Goal: Task Accomplishment & Management: Manage account settings

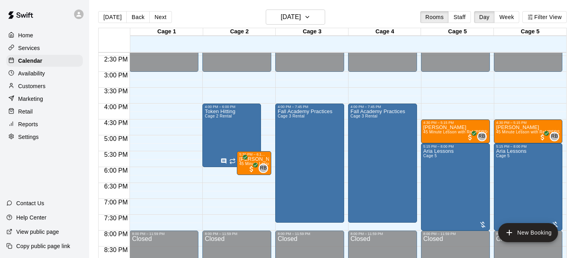
scroll to position [446, 0]
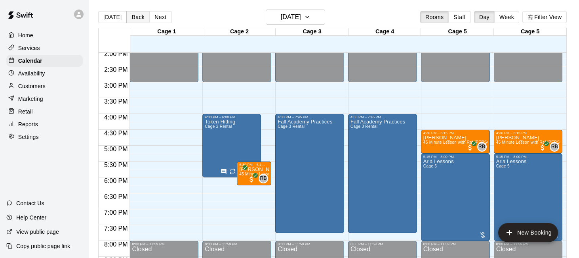
click at [139, 15] on button "Back" at bounding box center [137, 17] width 23 height 12
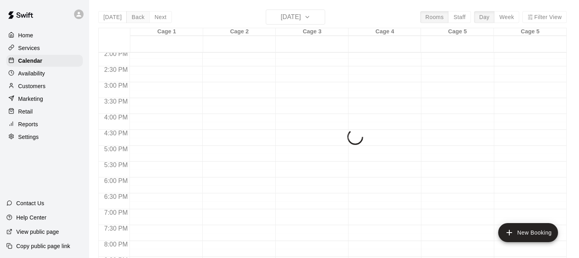
click at [139, 15] on button "Back" at bounding box center [137, 17] width 23 height 12
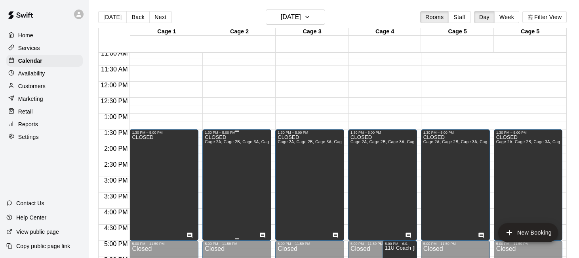
scroll to position [313, 0]
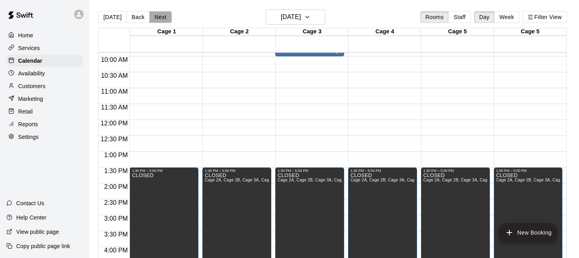
click at [153, 17] on button "Next" at bounding box center [160, 17] width 22 height 12
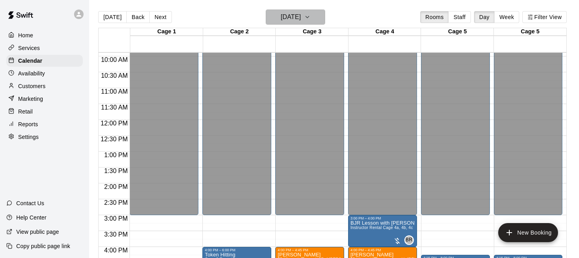
click at [322, 16] on button "[DATE]" at bounding box center [295, 17] width 59 height 15
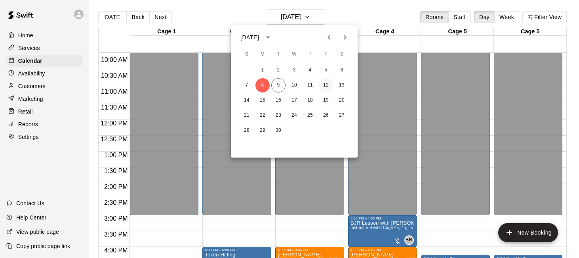
click at [329, 85] on button "12" at bounding box center [326, 85] width 14 height 14
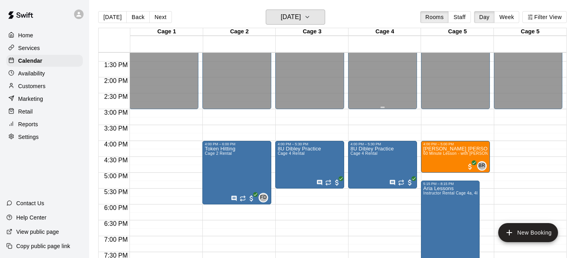
scroll to position [440, 0]
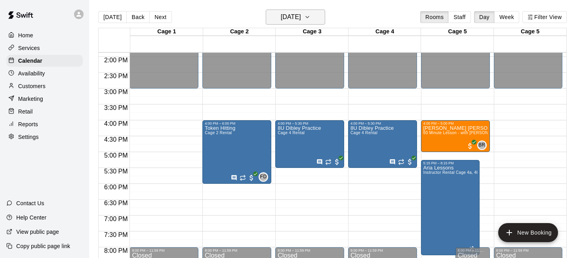
click at [311, 19] on icon "button" at bounding box center [307, 17] width 6 height 10
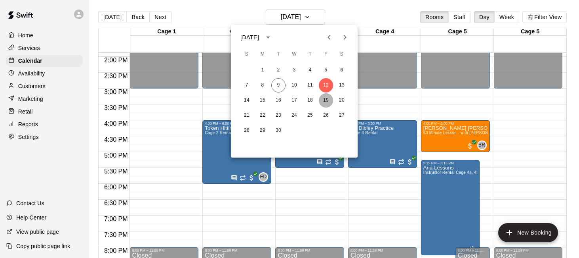
click at [326, 100] on button "19" at bounding box center [326, 100] width 14 height 14
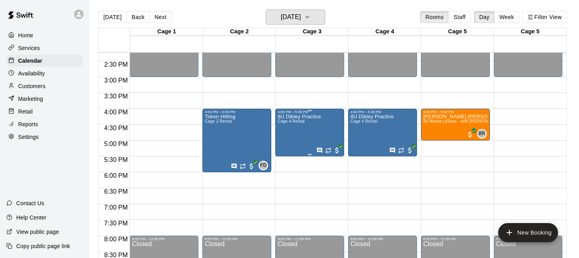
scroll to position [474, 0]
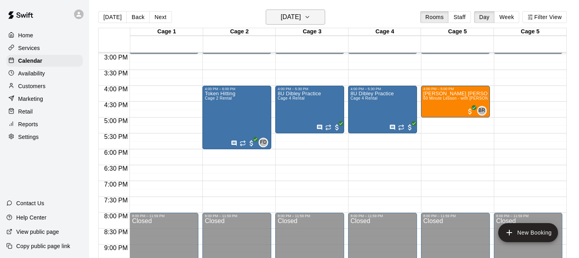
click at [311, 21] on icon "button" at bounding box center [307, 17] width 6 height 10
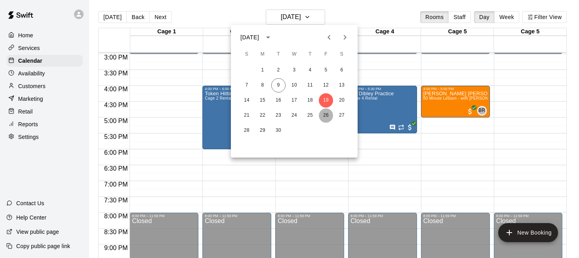
click at [326, 116] on button "26" at bounding box center [326, 115] width 14 height 14
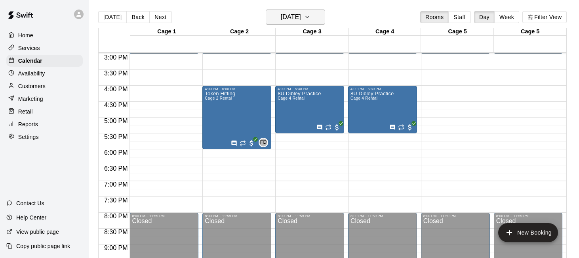
click at [319, 18] on button "[DATE]" at bounding box center [295, 17] width 59 height 15
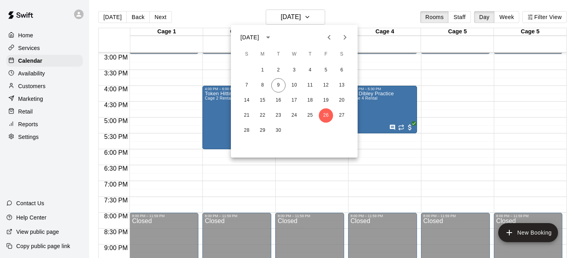
click at [346, 37] on icon "Next month" at bounding box center [345, 37] width 10 height 10
click at [327, 70] on button "3" at bounding box center [326, 70] width 14 height 14
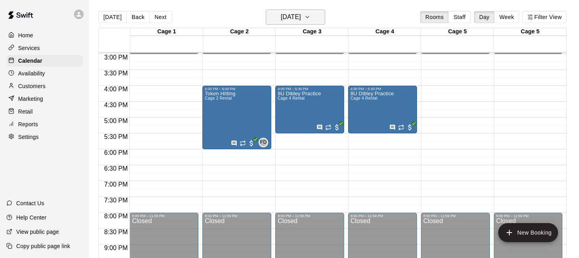
click at [311, 16] on icon "button" at bounding box center [307, 17] width 6 height 10
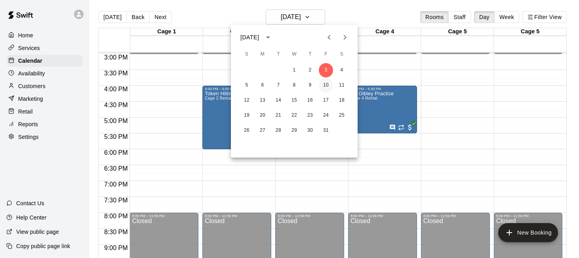
click at [326, 88] on button "10" at bounding box center [326, 85] width 14 height 14
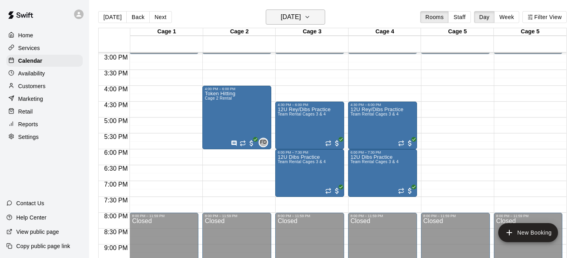
click at [311, 15] on icon "button" at bounding box center [307, 17] width 6 height 10
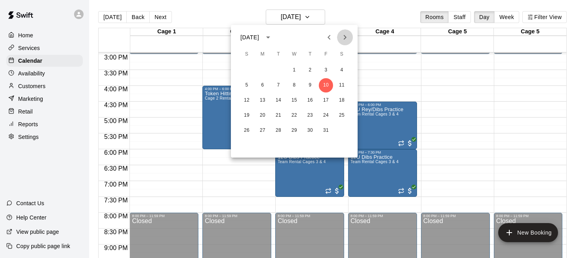
click at [346, 36] on icon "Next month" at bounding box center [345, 37] width 10 height 10
click at [327, 89] on button "7" at bounding box center [326, 85] width 14 height 14
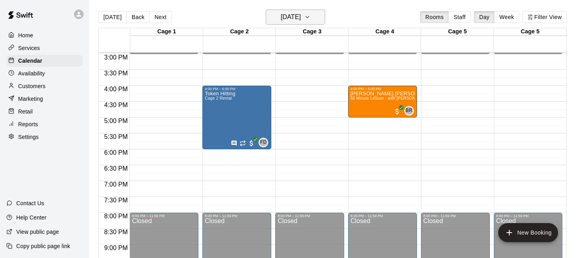
click at [311, 15] on icon "button" at bounding box center [307, 17] width 6 height 10
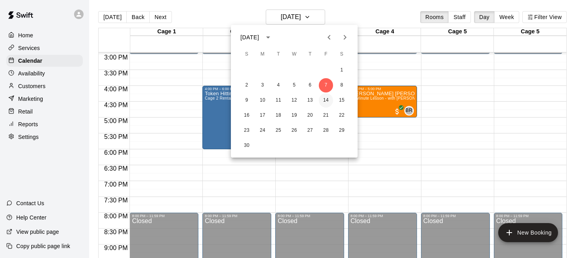
click at [325, 100] on button "14" at bounding box center [326, 100] width 14 height 14
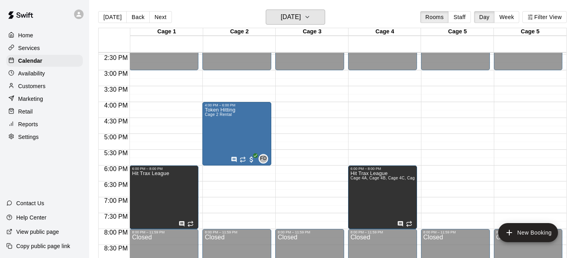
scroll to position [456, 0]
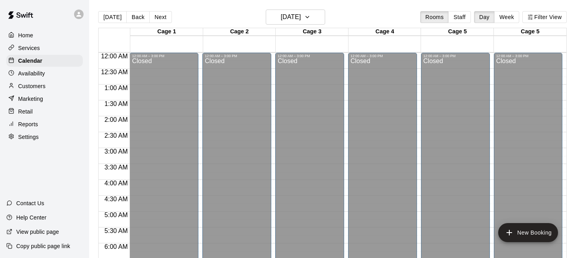
scroll to position [456, 0]
